Goal: Information Seeking & Learning: Check status

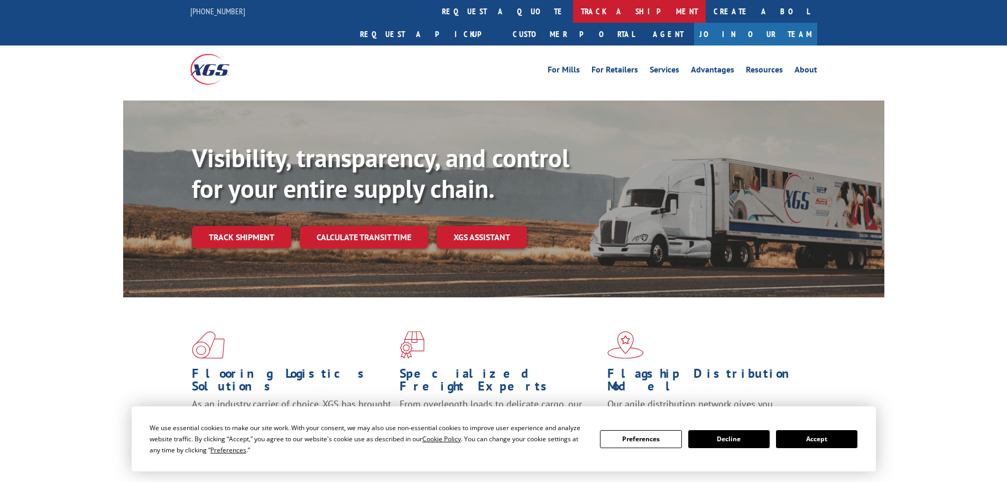
click at [573, 11] on link "track a shipment" at bounding box center [639, 11] width 133 height 23
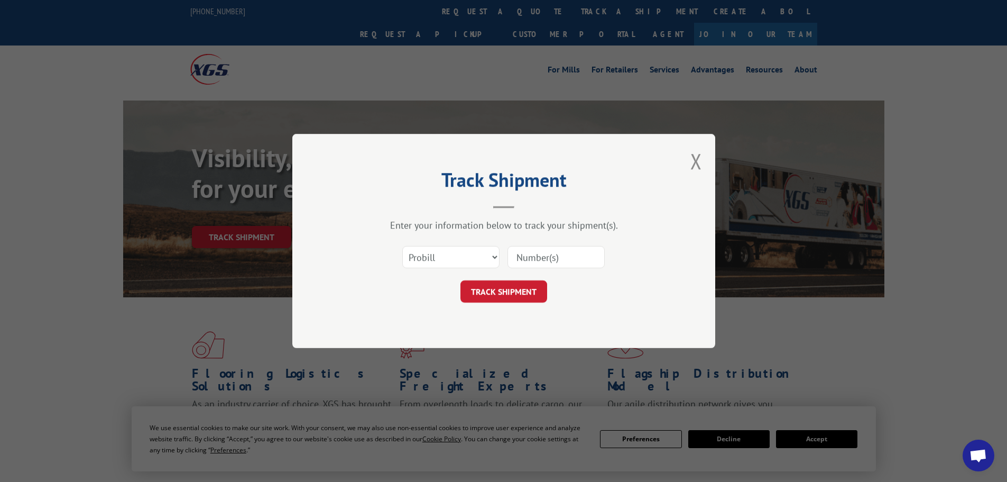
click at [483, 245] on div "Select category... Probill BOL PO" at bounding box center [451, 257] width 96 height 24
click at [481, 255] on select "Select category... Probill BOL PO" at bounding box center [450, 257] width 97 height 22
select select "bol"
click at [402, 246] on select "Select category... Probill BOL PO" at bounding box center [450, 257] width 97 height 22
click at [516, 255] on input at bounding box center [556, 257] width 97 height 22
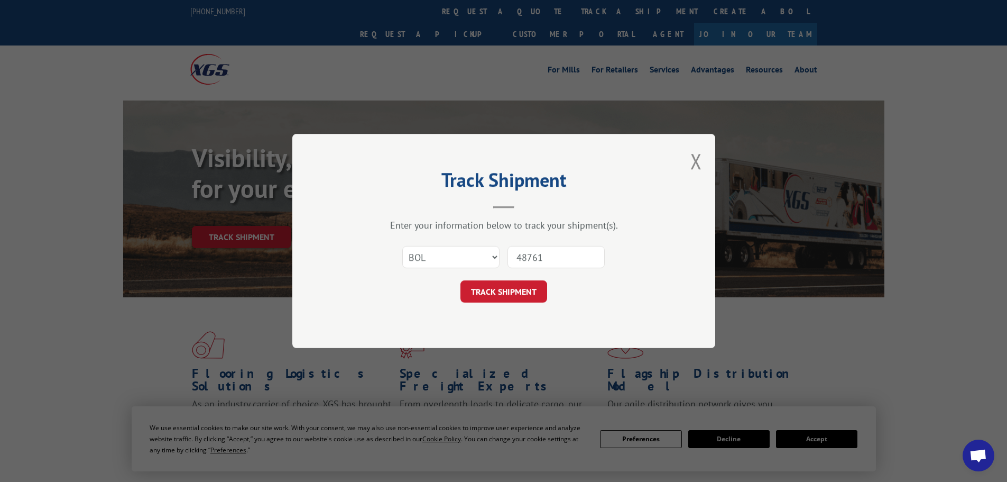
type input "487615"
click button "TRACK SHIPMENT" at bounding box center [504, 291] width 87 height 22
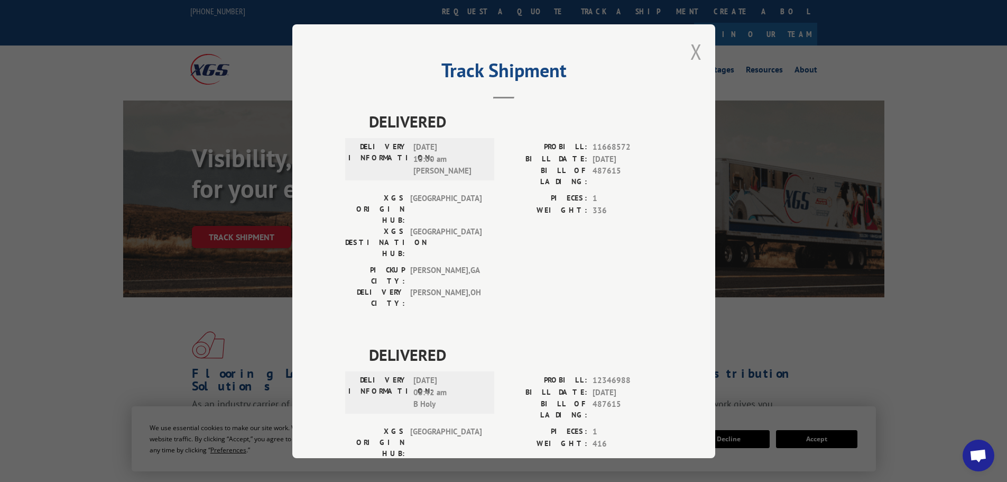
click at [695, 53] on button "Close modal" at bounding box center [697, 52] width 12 height 28
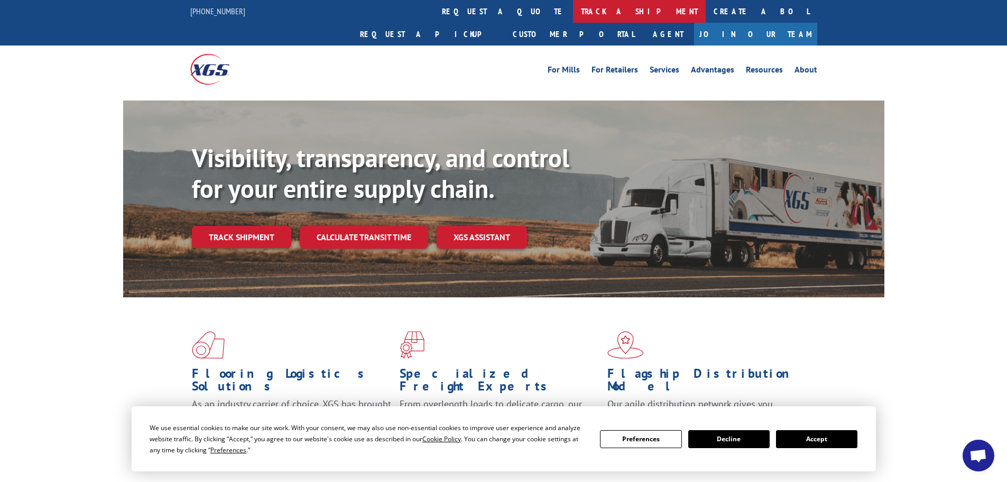
click at [573, 10] on link "track a shipment" at bounding box center [639, 11] width 133 height 23
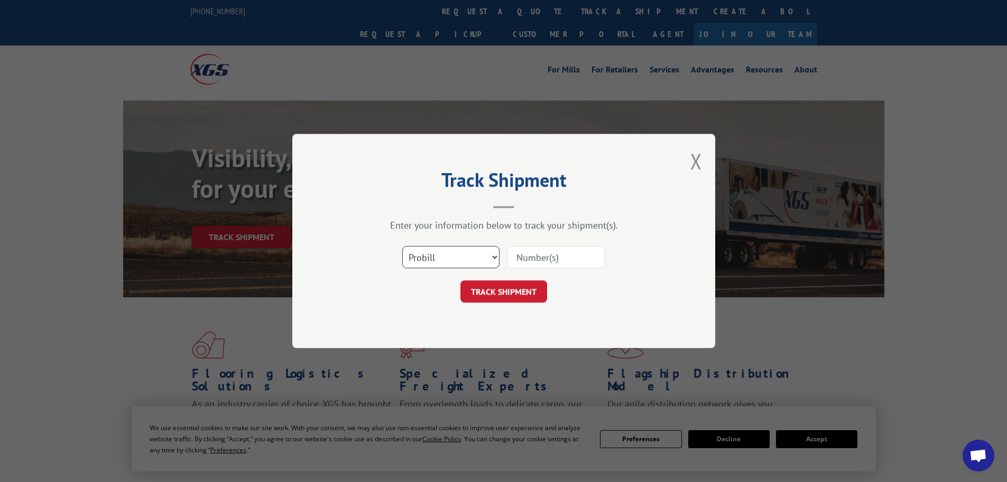
click at [437, 253] on select "Select category... Probill BOL PO" at bounding box center [450, 257] width 97 height 22
select select "bol"
click at [402, 246] on select "Select category... Probill BOL PO" at bounding box center [450, 257] width 97 height 22
click at [525, 257] on input at bounding box center [556, 257] width 97 height 22
type input "487615"
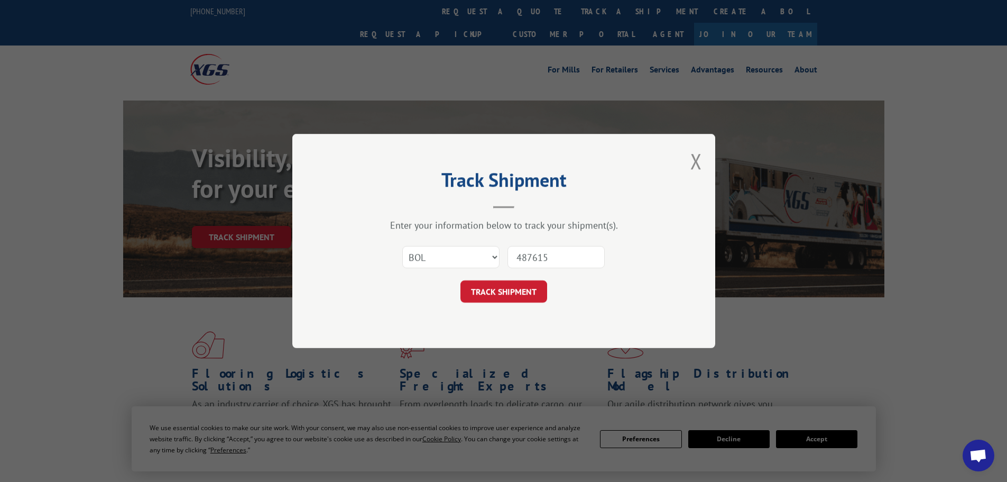
click button "TRACK SHIPMENT" at bounding box center [504, 291] width 87 height 22
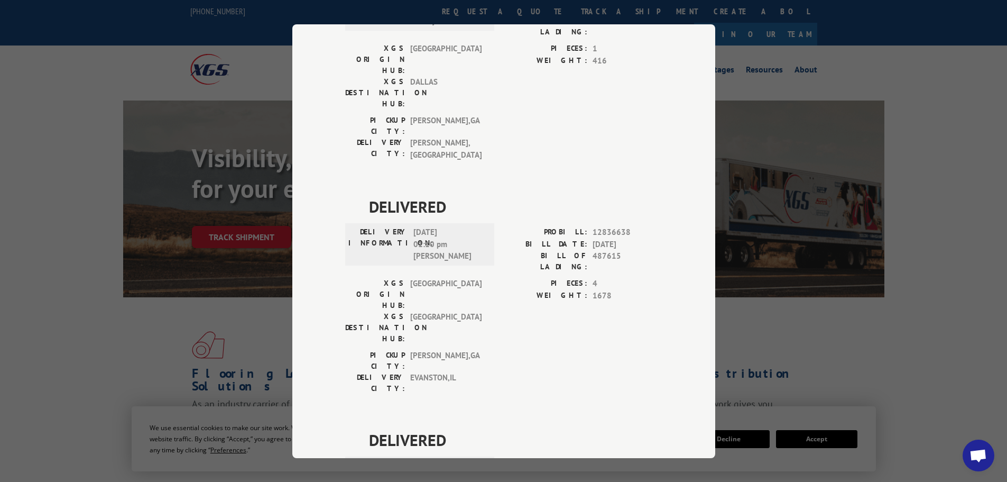
scroll to position [401, 0]
